Goal: Information Seeking & Learning: Learn about a topic

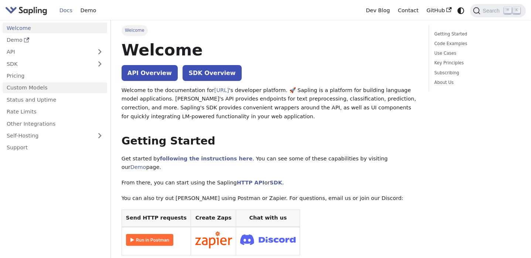
click at [62, 86] on link "Custom Models" at bounding box center [55, 87] width 105 height 11
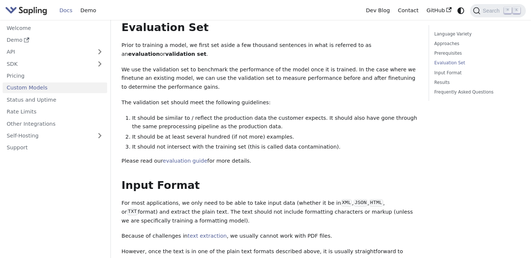
scroll to position [563, 0]
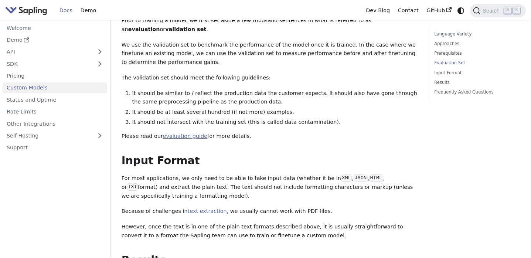
click at [193, 133] on link "evaluation guide" at bounding box center [185, 136] width 45 height 6
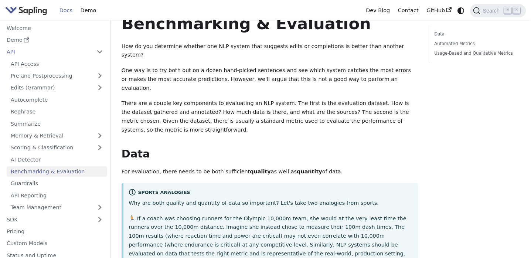
scroll to position [22, 0]
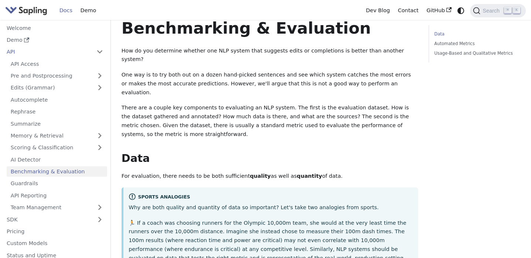
click at [436, 32] on link "Data" at bounding box center [476, 34] width 84 height 7
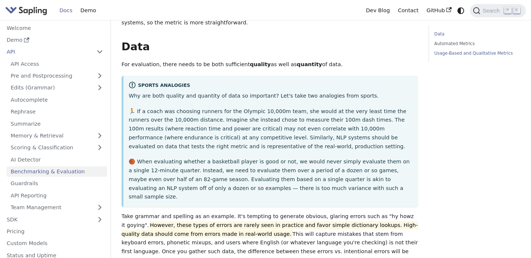
click at [452, 53] on link "Usage-Based and Qualitative Metrics" at bounding box center [476, 53] width 84 height 7
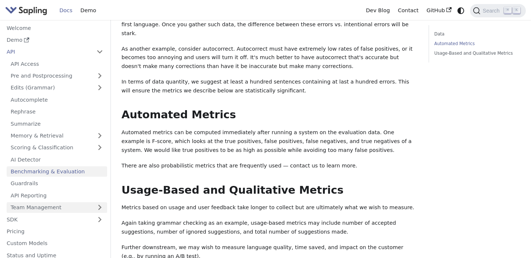
scroll to position [48, 0]
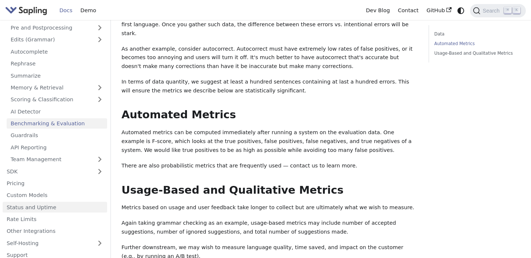
click at [59, 210] on link "Status and Uptime" at bounding box center [55, 207] width 105 height 11
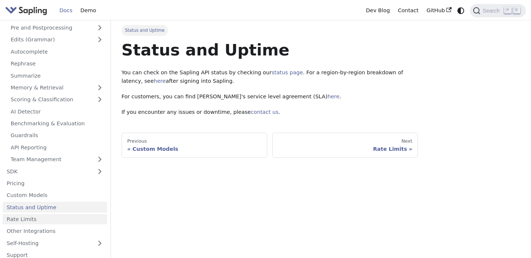
click at [59, 224] on link "Rate Limits" at bounding box center [55, 219] width 105 height 11
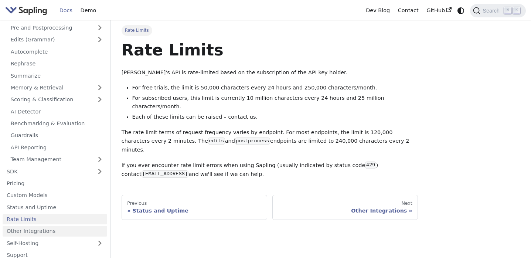
click at [58, 236] on link "Other Integrations" at bounding box center [55, 231] width 105 height 11
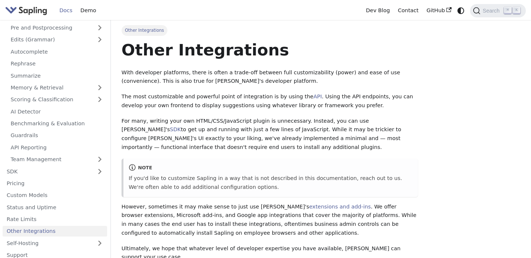
scroll to position [53, 0]
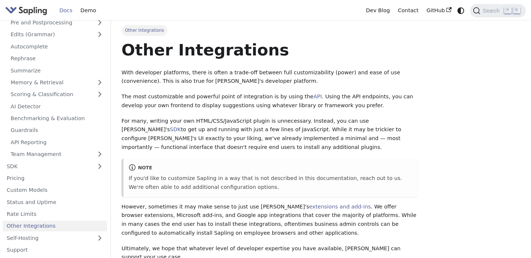
click at [71, 124] on ul "API Access Pre and Postprocessing Edits (Grammar) Autocomplete Rephrase Summari…" at bounding box center [55, 82] width 105 height 154
click at [75, 119] on link "Benchmarking & Evaluation" at bounding box center [57, 118] width 101 height 11
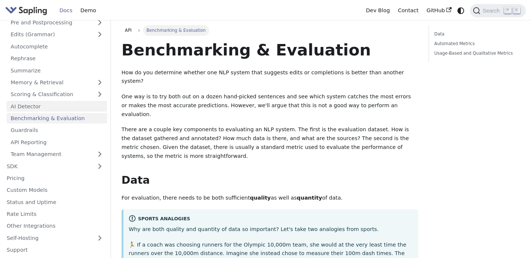
click at [79, 107] on link "AI Detector" at bounding box center [57, 106] width 101 height 11
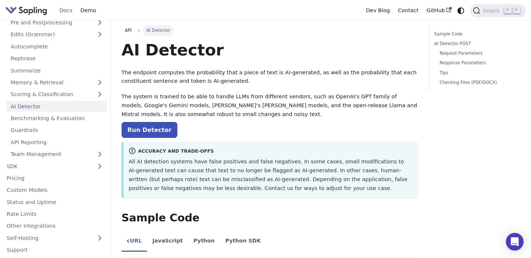
click at [86, 88] on ul "API Access Pre and Postprocessing Edits (Grammar) Autocomplete Rephrase Summari…" at bounding box center [55, 82] width 105 height 154
click at [86, 95] on link "Scoring & Classification" at bounding box center [57, 94] width 101 height 11
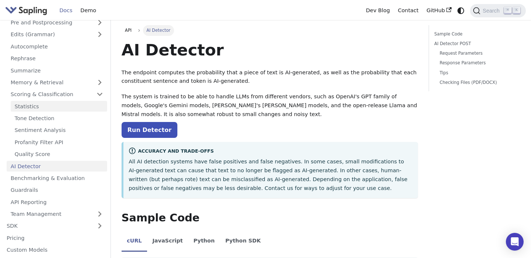
click at [79, 109] on link "Statistics" at bounding box center [59, 106] width 97 height 11
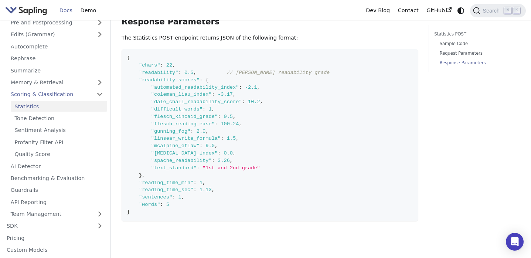
scroll to position [419, 0]
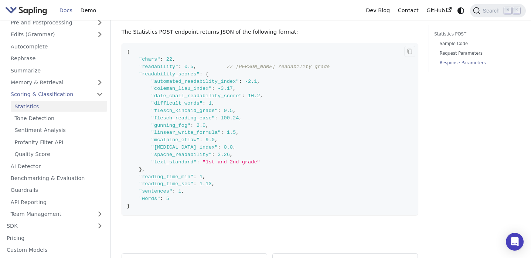
click at [196, 121] on span ""flesch_reading_ease"" at bounding box center [183, 118] width 64 height 6
click at [238, 87] on code "{ "chars" : 22 , "readability" : 0.5 , // Flesch-Kincaid readability grade "rea…" at bounding box center [270, 129] width 297 height 172
click at [253, 211] on code "{ "chars" : 22 , "readability" : 0.5 , // Flesch-Kincaid readability grade "rea…" at bounding box center [270, 129] width 297 height 172
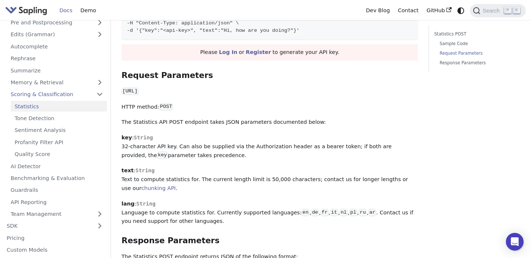
scroll to position [193, 0]
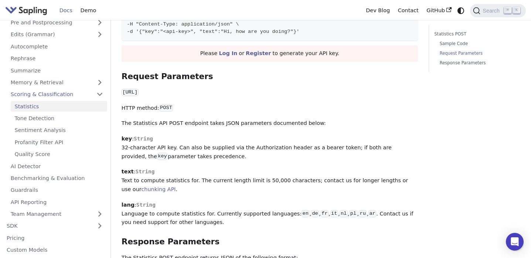
click at [139, 95] on code "[URL]" at bounding box center [130, 92] width 17 height 7
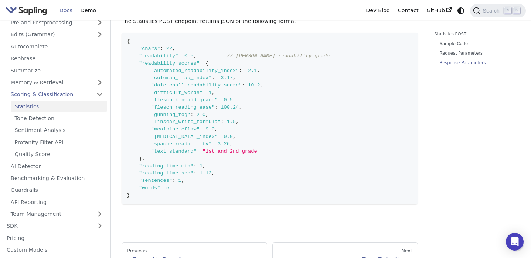
scroll to position [414, 0]
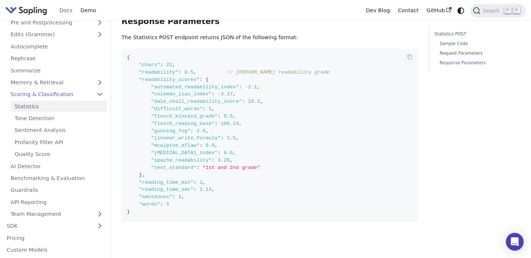
click at [210, 97] on span ""coleman_liau_index"" at bounding box center [181, 94] width 61 height 6
click at [208, 108] on span at bounding box center [207, 109] width 3 height 6
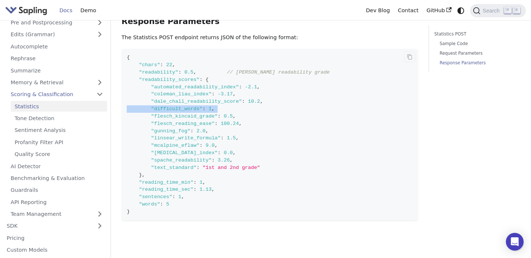
click at [208, 108] on span at bounding box center [207, 109] width 3 height 6
click at [219, 104] on span ""dale_chall_readability_score"" at bounding box center [196, 102] width 91 height 6
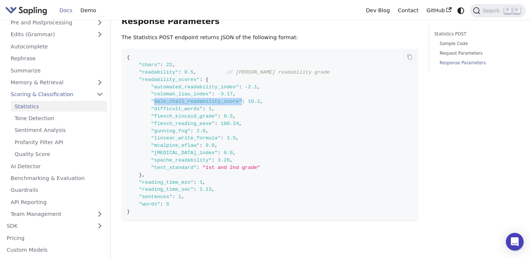
drag, startPoint x: 241, startPoint y: 103, endPoint x: 155, endPoint y: 103, distance: 86.2
click at [155, 103] on span ""dale_chall_readability_score"" at bounding box center [196, 102] width 91 height 6
click at [304, 61] on code "{ "chars" : 22 , "readability" : 0.5 , // Flesch-Kincaid readability grade "rea…" at bounding box center [270, 135] width 297 height 172
click at [340, 71] on code "{ "chars" : 22 , "readability" : 0.5 , // Flesch-Kincaid readability grade "rea…" at bounding box center [270, 135] width 297 height 172
drag, startPoint x: 339, startPoint y: 74, endPoint x: 237, endPoint y: 70, distance: 102.1
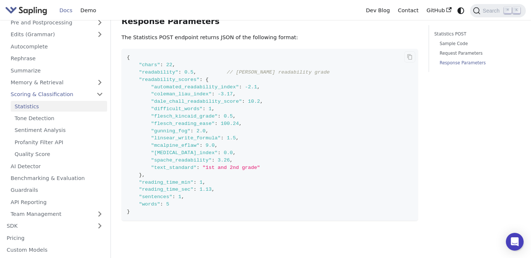
click at [237, 70] on code "{ "chars" : 22 , "readability" : 0.5 , // Flesch-Kincaid readability grade "rea…" at bounding box center [270, 135] width 297 height 172
copy span "Flesch-Kincaid readability grade"
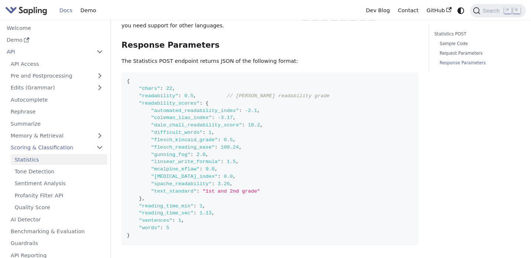
scroll to position [415, 0]
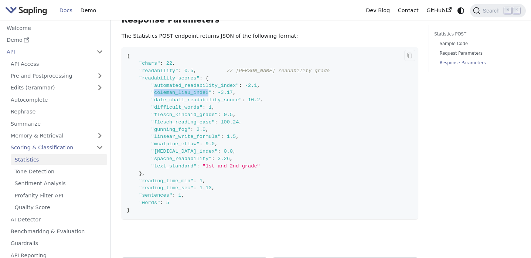
drag, startPoint x: 210, startPoint y: 95, endPoint x: 156, endPoint y: 94, distance: 54.0
click at [156, 94] on span ""coleman_liau_index"" at bounding box center [181, 93] width 61 height 6
copy span "coleman_liau_index"
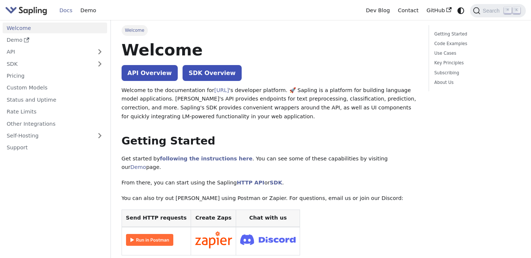
click at [34, 9] on img "Main" at bounding box center [26, 10] width 42 height 11
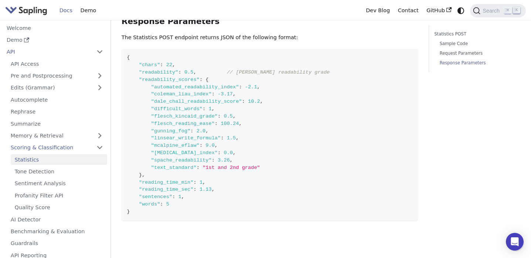
scroll to position [53, 0]
